Goal: Find specific fact

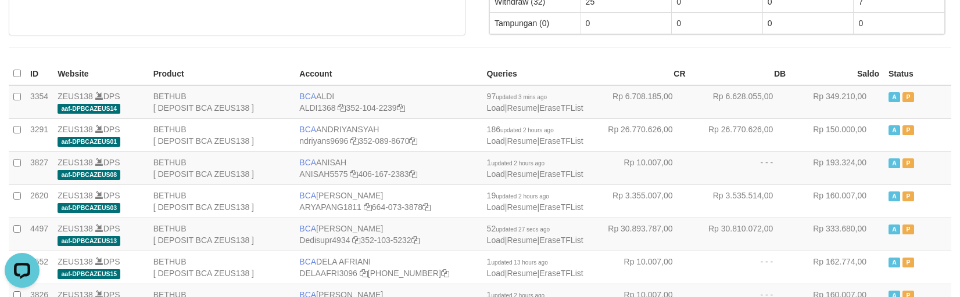
scroll to position [149, 0]
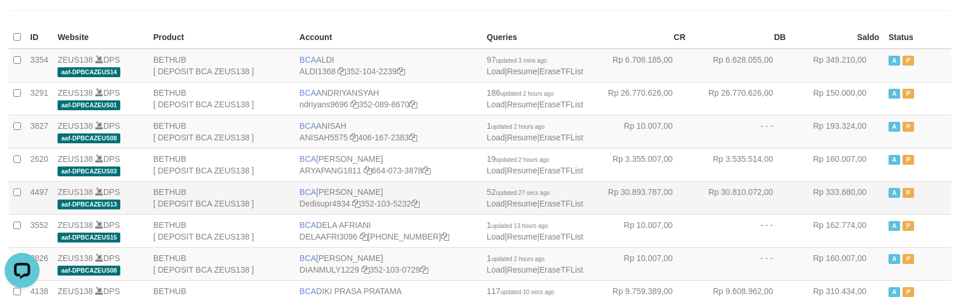
click at [357, 193] on td "BCA DEDI SUPRATMAN Dedisupr4934 352-103-5232" at bounding box center [388, 197] width 187 height 33
copy td "BCA DEDI SUPRATMAN"
